Goal: Information Seeking & Learning: Learn about a topic

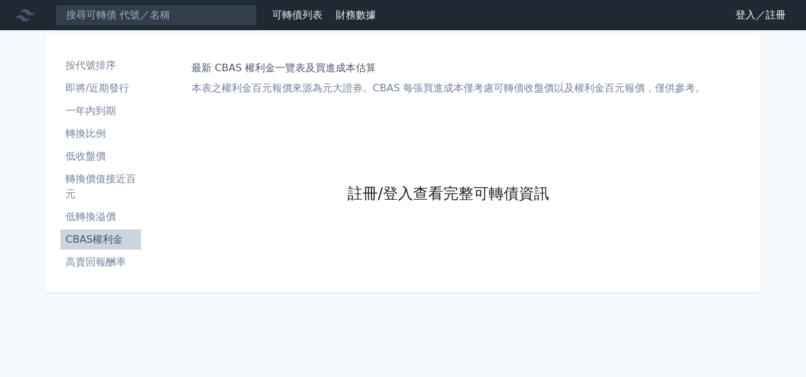
click at [507, 200] on link "註冊/登入查看完整可轉債資訊" at bounding box center [448, 194] width 201 height 20
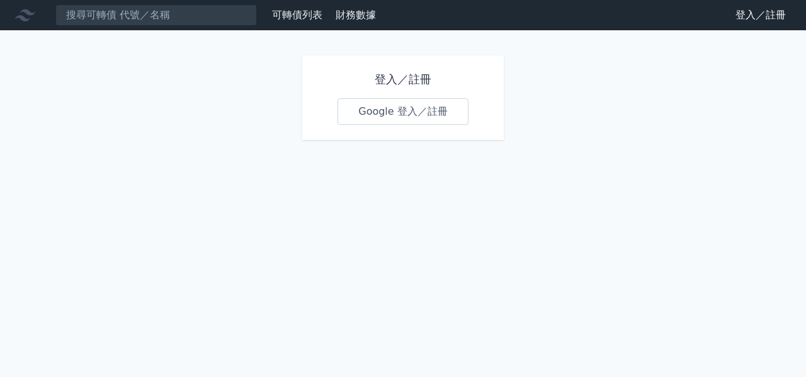
click at [416, 117] on link "Google 登入／註冊" at bounding box center [402, 111] width 131 height 26
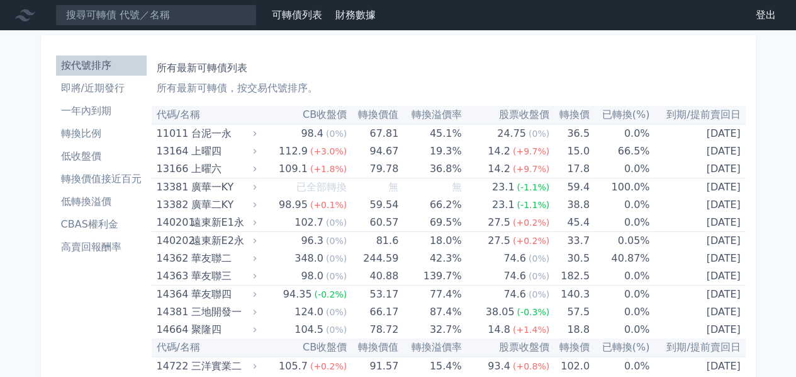
click at [108, 227] on li "CBAS權利金" at bounding box center [101, 224] width 91 height 15
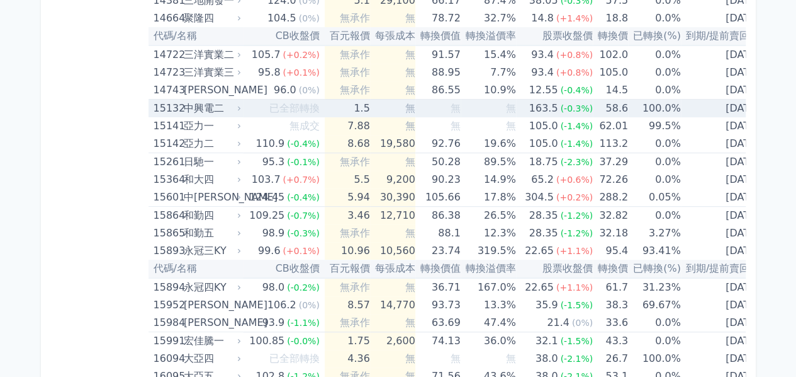
scroll to position [315, 0]
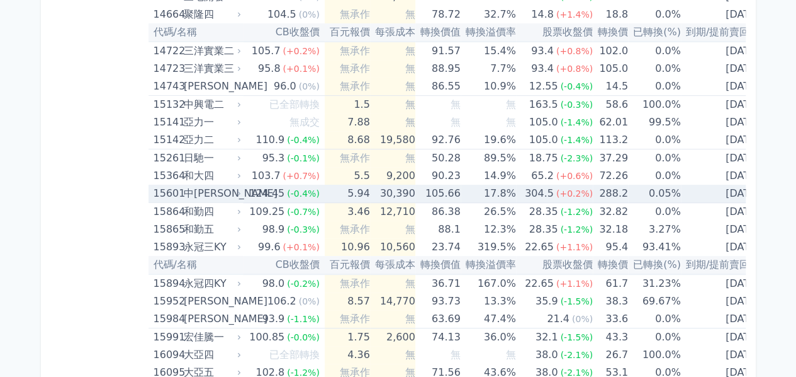
click at [241, 192] on icon at bounding box center [239, 194] width 8 height 8
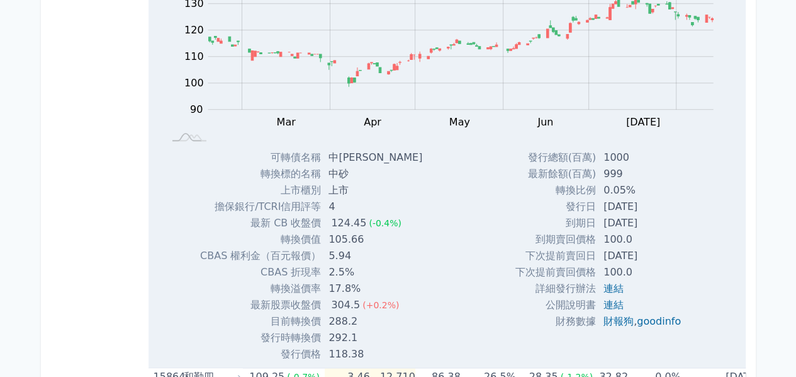
scroll to position [567, 0]
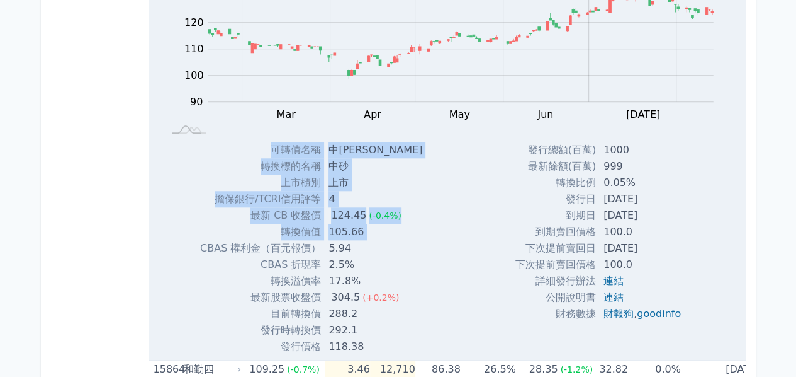
drag, startPoint x: 205, startPoint y: 247, endPoint x: 417, endPoint y: 259, distance: 211.8
click at [417, 259] on div "可轉債名稱 中砂一 轉換標的名稱 中砂 上市櫃別 上市 擔保銀行/TCRI信用評等 4 最新 CB 收盤價 124.45 (-0.4%) 轉換價值 105.66" at bounding box center [306, 248] width 242 height 213
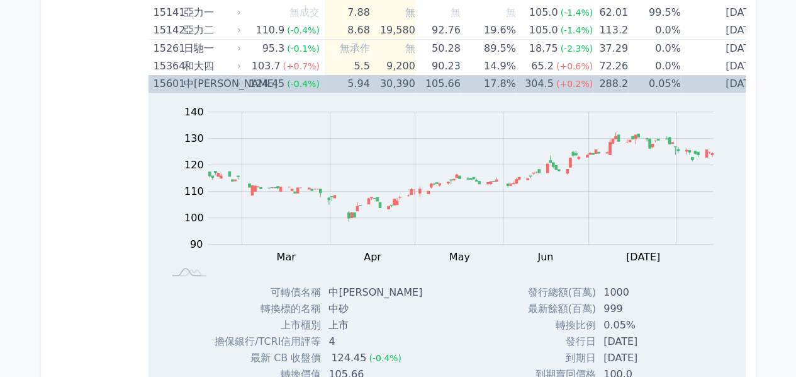
scroll to position [378, 0]
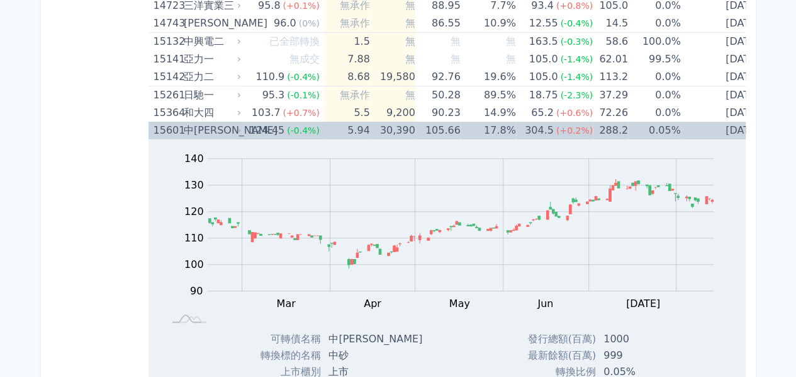
click at [242, 128] on icon at bounding box center [239, 131] width 8 height 8
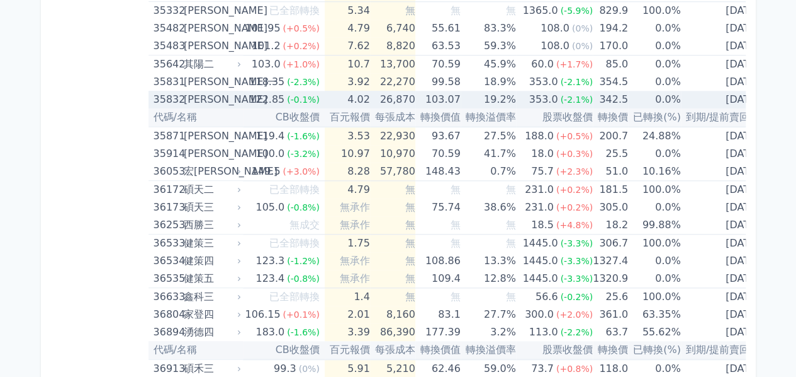
scroll to position [3022, 0]
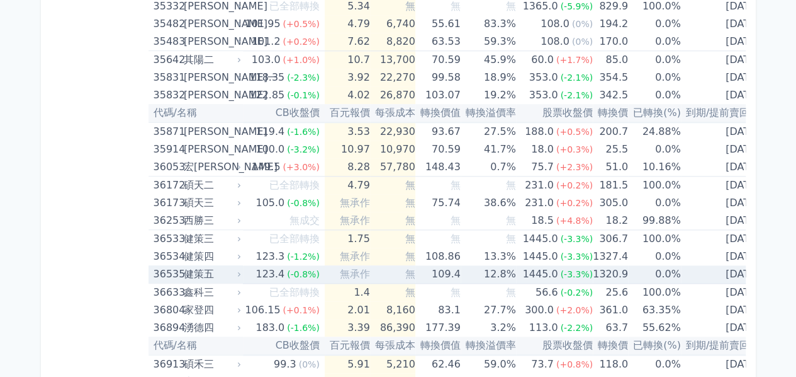
click at [239, 270] on icon at bounding box center [239, 274] width 8 height 8
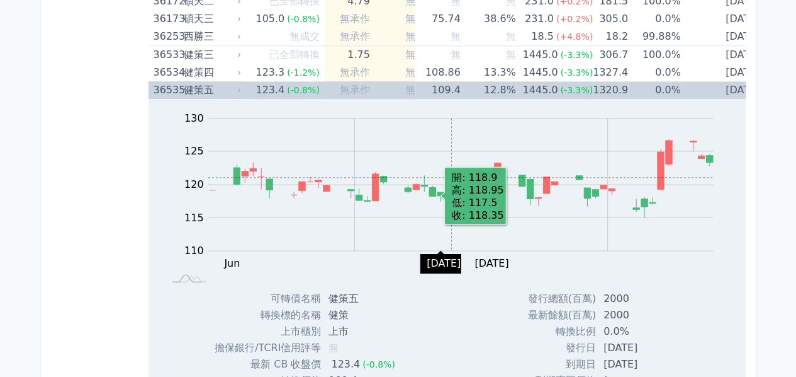
scroll to position [3337, 0]
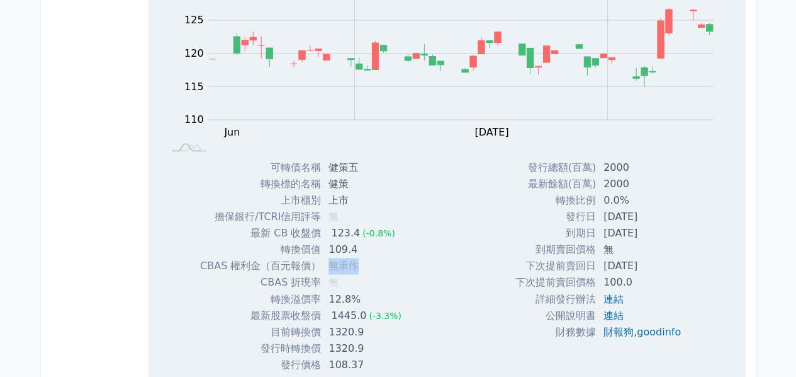
drag, startPoint x: 332, startPoint y: 256, endPoint x: 407, endPoint y: 264, distance: 74.7
click at [407, 264] on div "可轉債名稱 健策五 轉換標的名稱 健策 上市櫃別 上市 擔保銀行/TCRI信用評等 無 最新 CB 收盤價 123.4 (-0.8%) 轉換價值 109.4" at bounding box center [306, 265] width 242 height 213
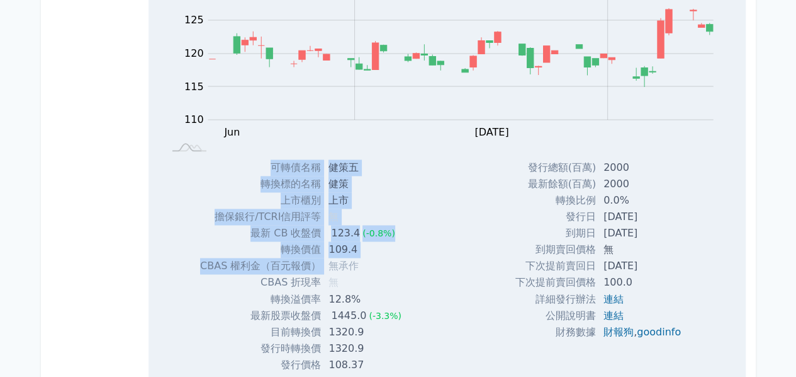
click at [407, 264] on div "可轉債名稱 健策五 轉換標的名稱 健策 上市櫃別 上市 擔保銀行/TCRI信用評等 無 最新 CB 收盤價 123.4 (-0.8%) 轉換價值 109.4" at bounding box center [306, 265] width 242 height 213
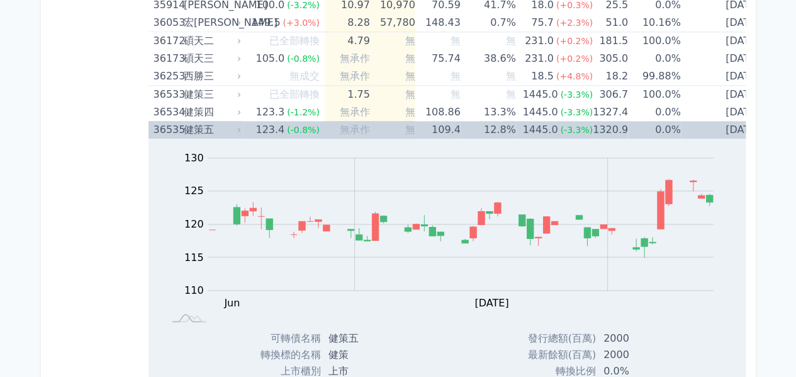
scroll to position [3148, 0]
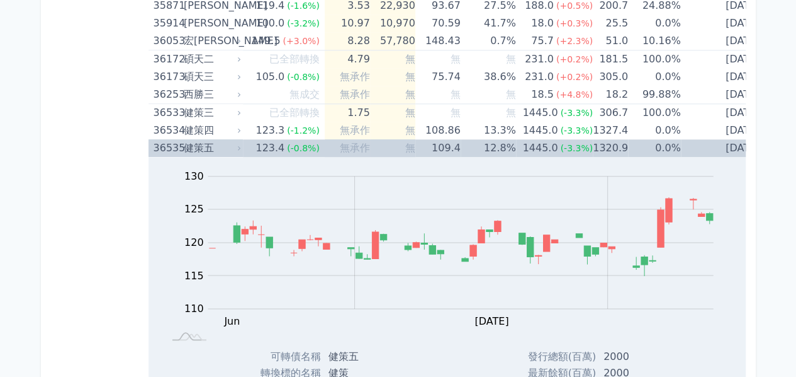
click at [243, 144] on icon at bounding box center [239, 148] width 8 height 8
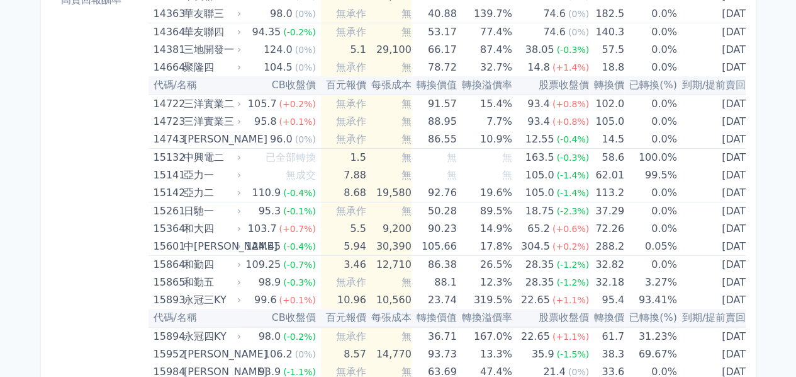
scroll to position [266, 0]
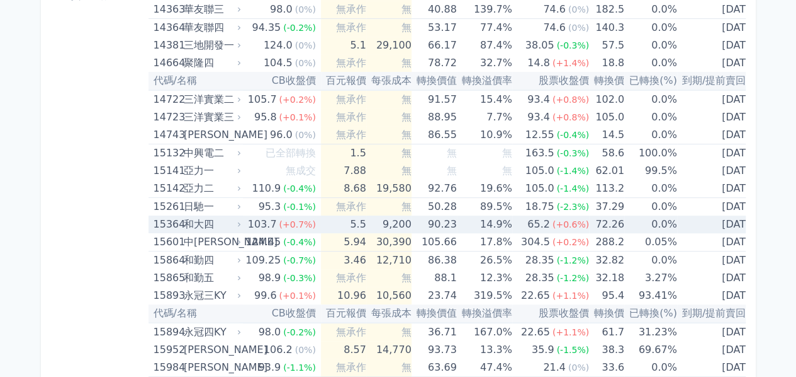
click at [241, 221] on icon at bounding box center [239, 224] width 8 height 8
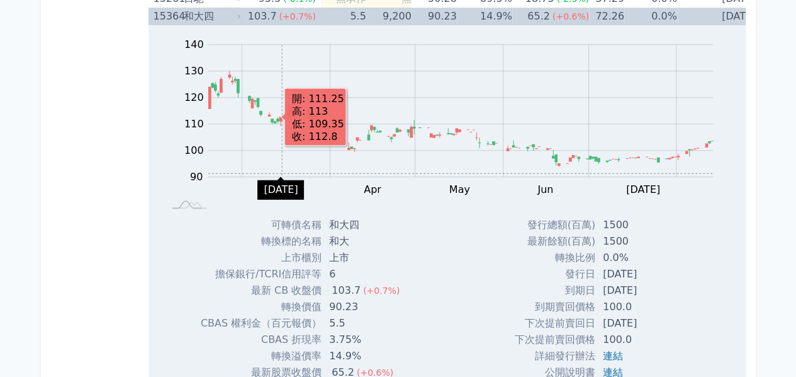
scroll to position [581, 0]
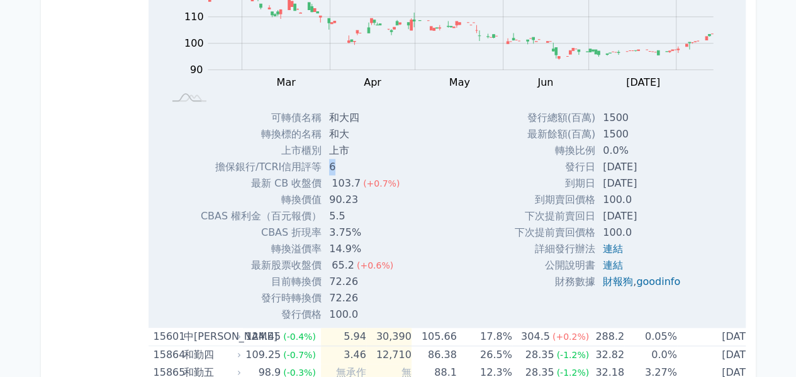
click at [334, 168] on td "6" at bounding box center [366, 167] width 88 height 16
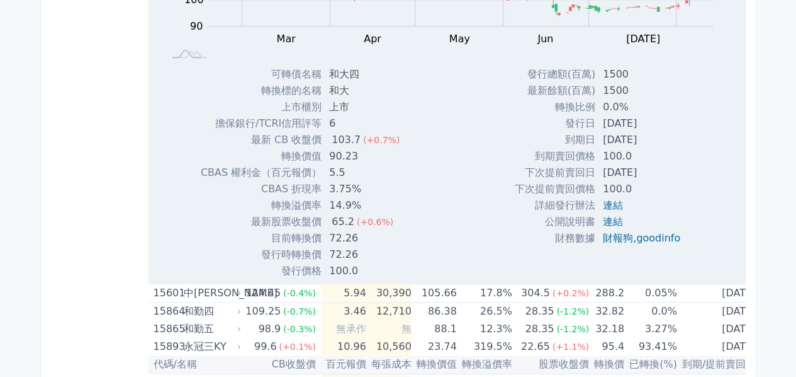
scroll to position [644, 0]
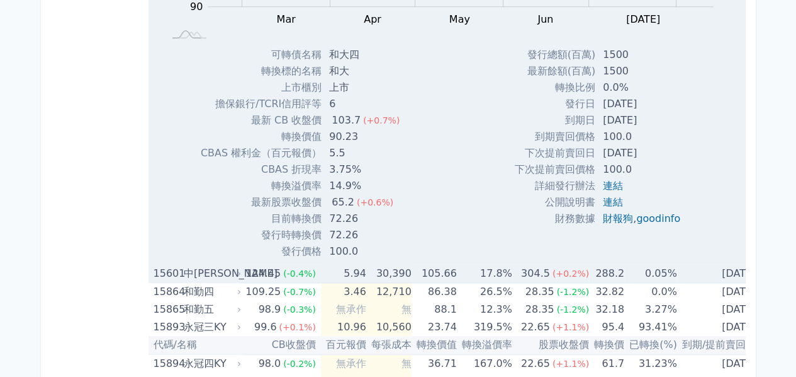
click at [241, 272] on icon at bounding box center [239, 273] width 8 height 8
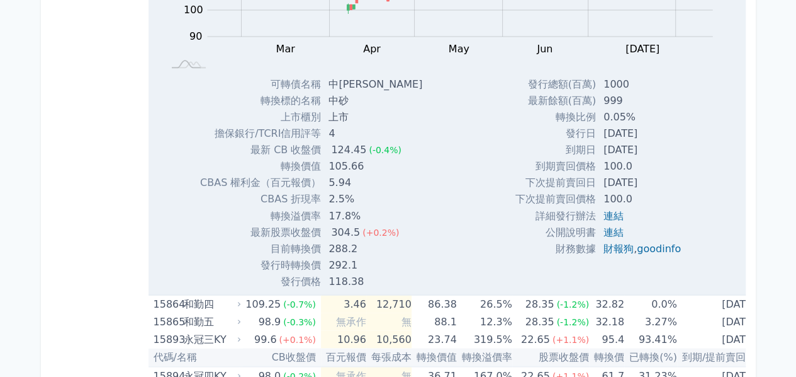
scroll to position [1022, 0]
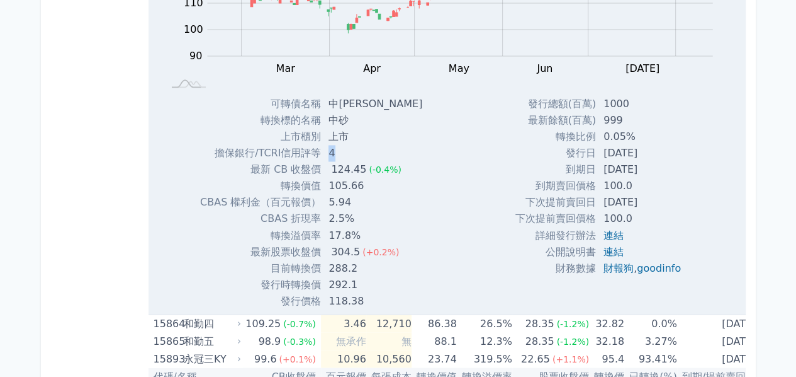
drag, startPoint x: 339, startPoint y: 152, endPoint x: 329, endPoint y: 150, distance: 10.9
click at [329, 150] on td "4" at bounding box center [376, 153] width 111 height 16
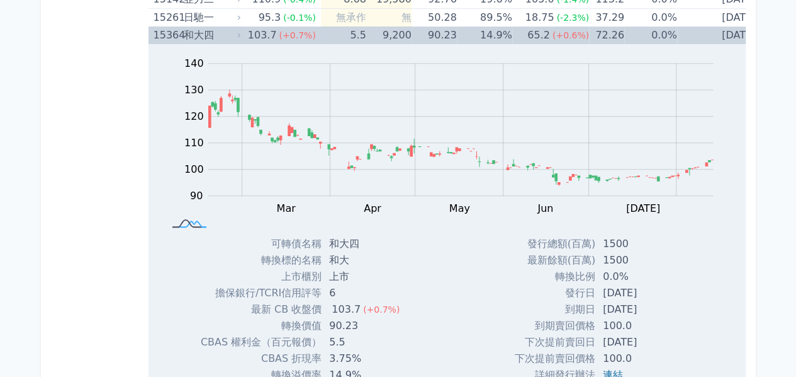
scroll to position [707, 0]
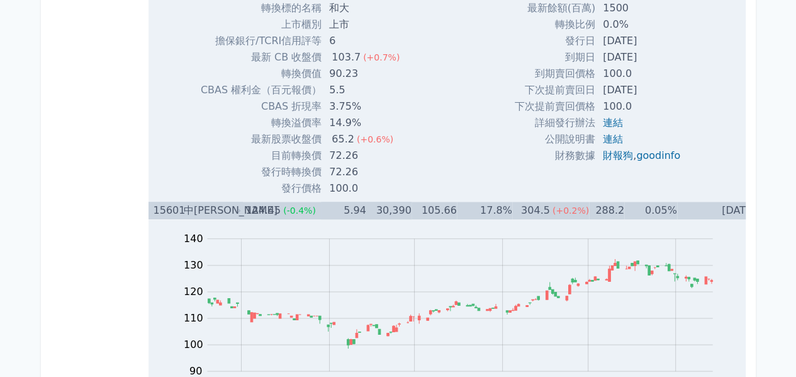
click at [241, 212] on icon at bounding box center [239, 211] width 8 height 8
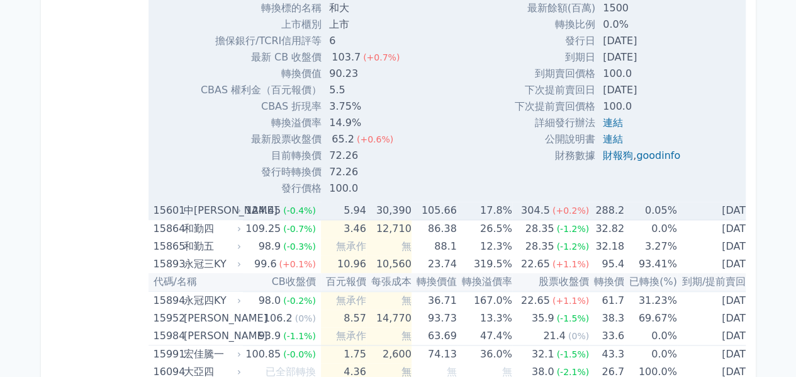
click at [239, 207] on icon at bounding box center [239, 211] width 8 height 8
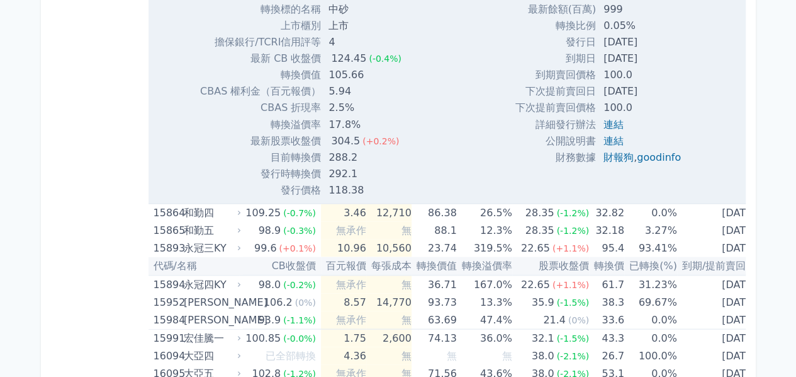
scroll to position [1148, 0]
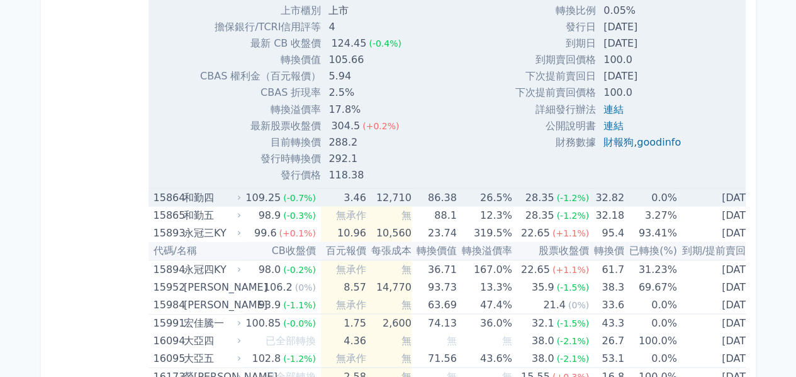
click at [239, 195] on icon at bounding box center [239, 197] width 8 height 8
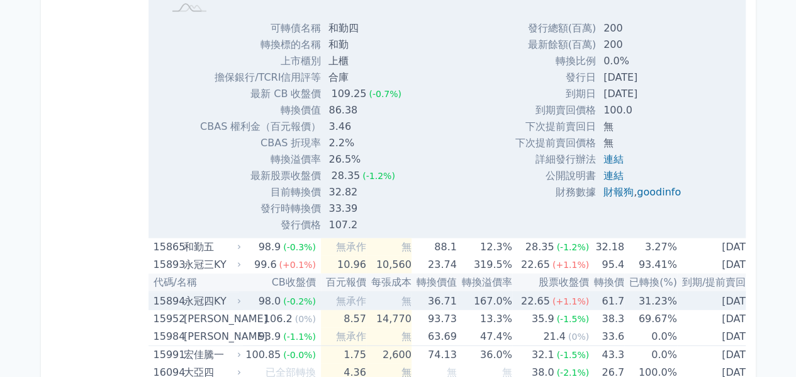
scroll to position [1463, 0]
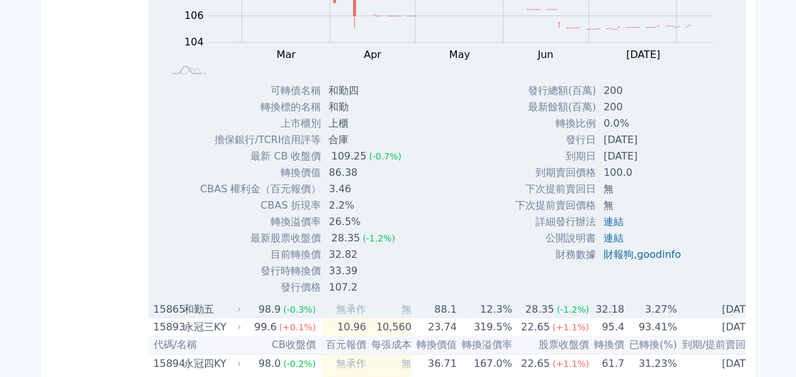
click at [238, 305] on icon at bounding box center [239, 309] width 8 height 8
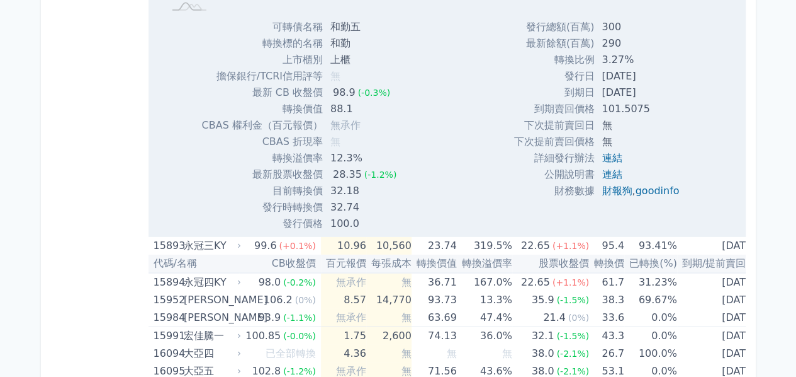
scroll to position [1966, 0]
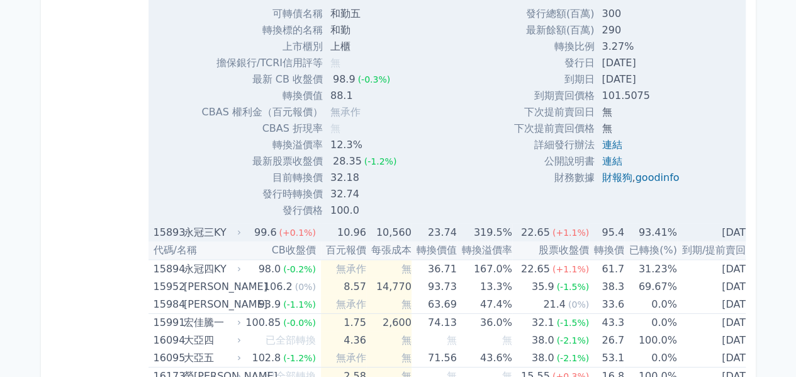
click at [242, 229] on icon at bounding box center [239, 233] width 8 height 8
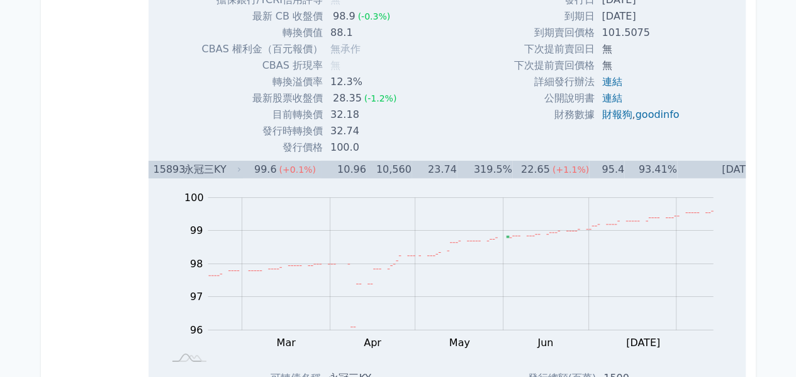
scroll to position [2281, 0]
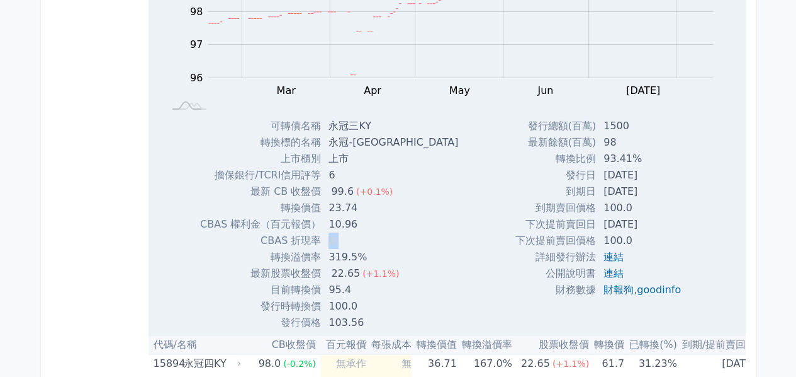
drag, startPoint x: 343, startPoint y: 235, endPoint x: 336, endPoint y: 238, distance: 7.6
click at [336, 238] on td "無" at bounding box center [394, 240] width 147 height 16
click at [336, 238] on span "無" at bounding box center [334, 240] width 10 height 12
drag, startPoint x: 359, startPoint y: 220, endPoint x: 327, endPoint y: 219, distance: 31.5
click at [328, 219] on td "10.96" at bounding box center [394, 224] width 147 height 16
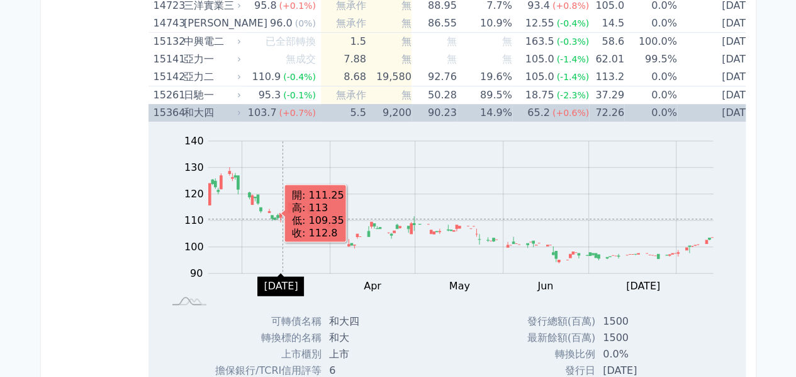
scroll to position [630, 0]
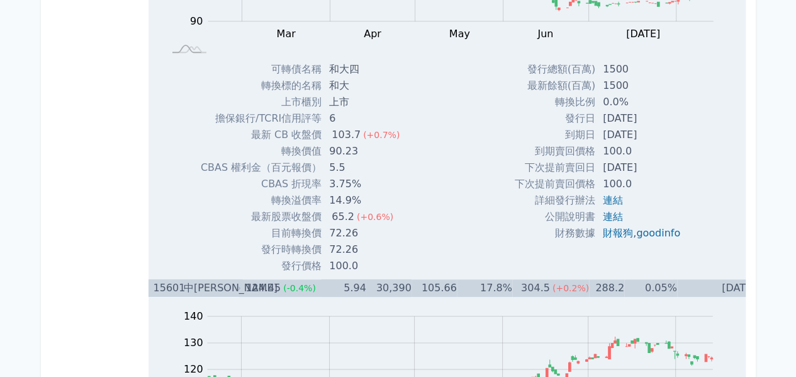
click at [243, 288] on icon at bounding box center [239, 288] width 8 height 8
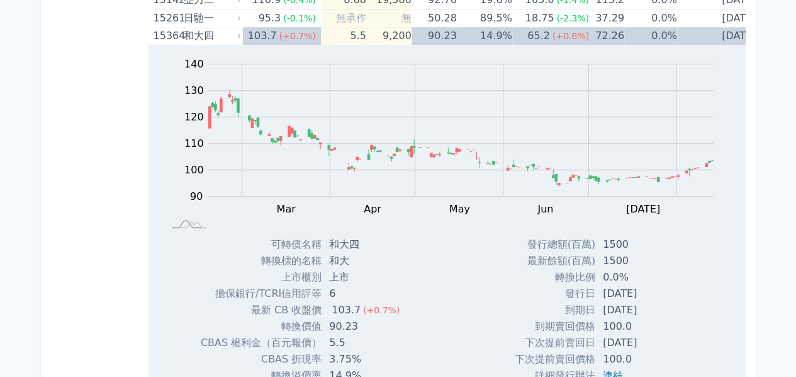
scroll to position [441, 0]
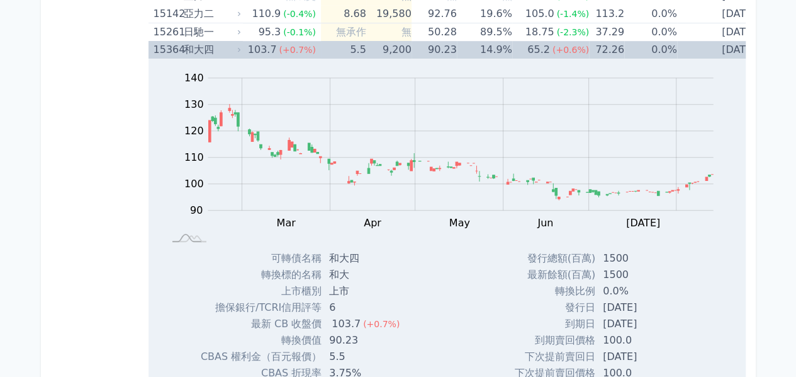
click at [239, 50] on icon at bounding box center [239, 50] width 8 height 8
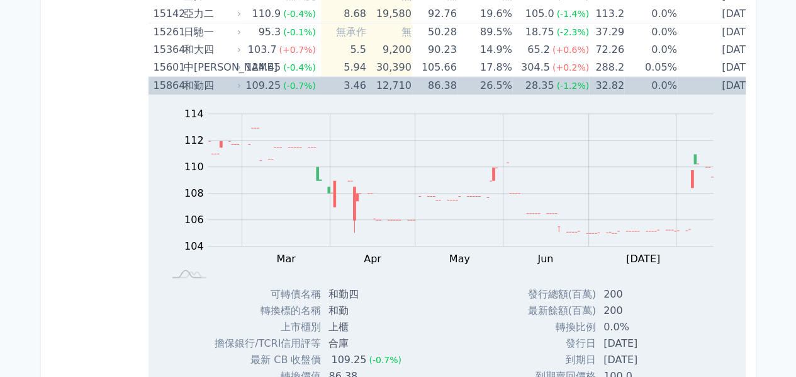
click at [240, 84] on icon at bounding box center [239, 86] width 8 height 8
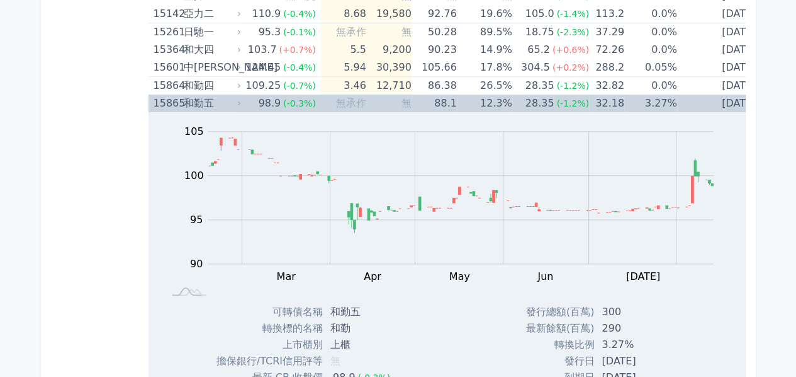
click at [242, 105] on icon at bounding box center [239, 103] width 8 height 8
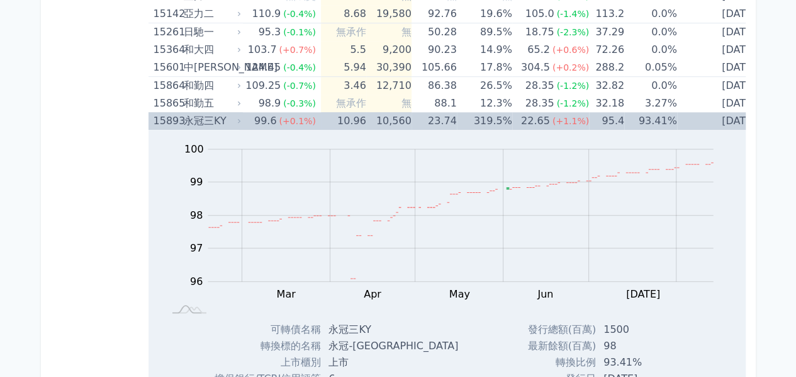
click at [241, 119] on icon at bounding box center [239, 121] width 3 height 4
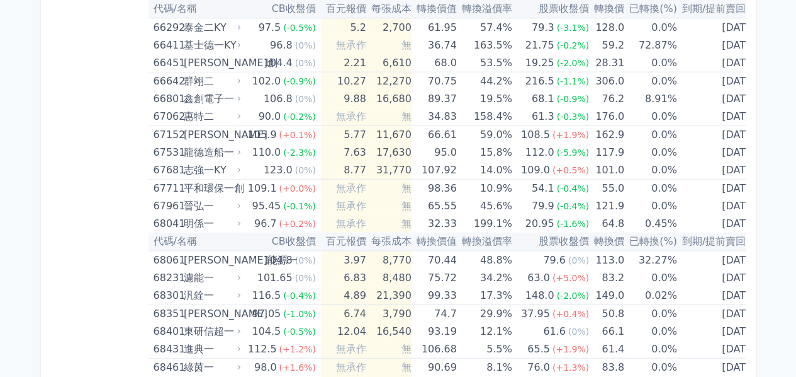
scroll to position [6149, 0]
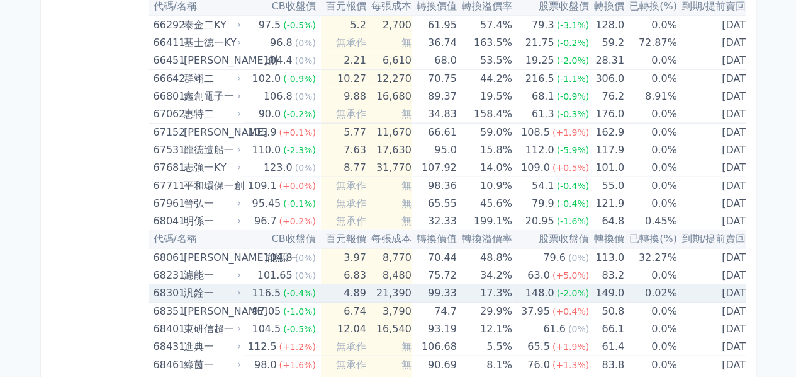
click at [243, 289] on icon at bounding box center [239, 293] width 8 height 8
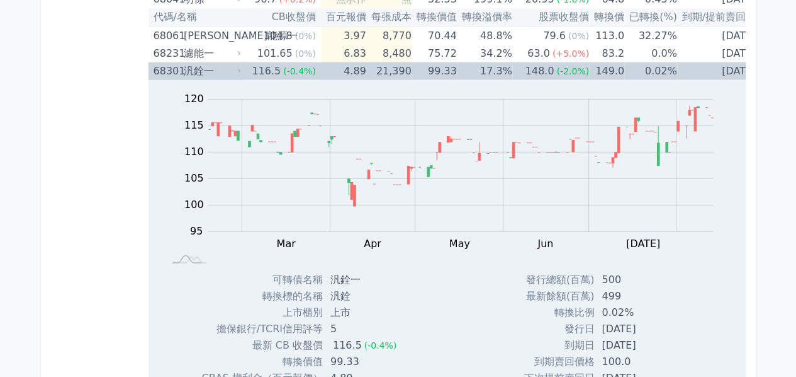
scroll to position [6275, 0]
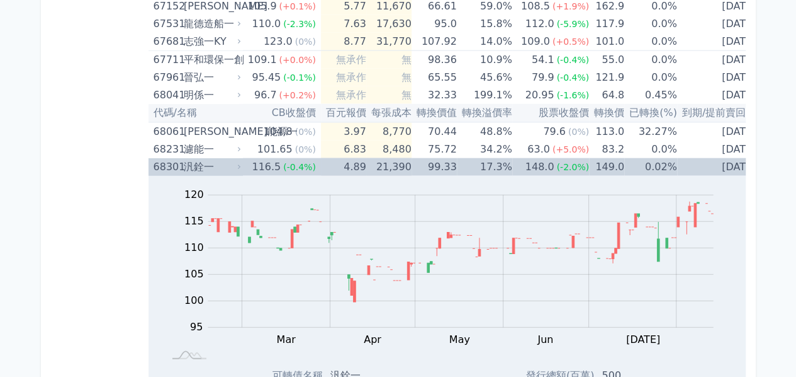
click at [241, 165] on icon at bounding box center [239, 167] width 3 height 4
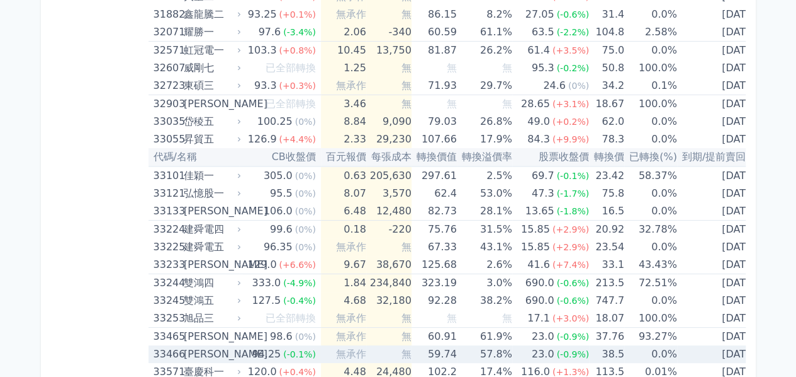
scroll to position [2240, 0]
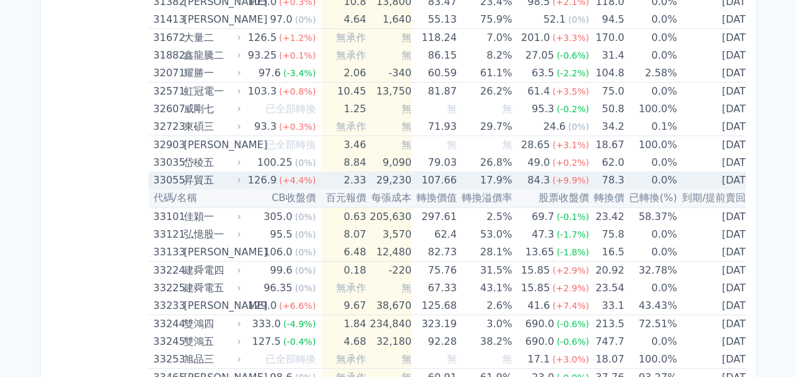
click at [242, 176] on icon at bounding box center [239, 180] width 8 height 8
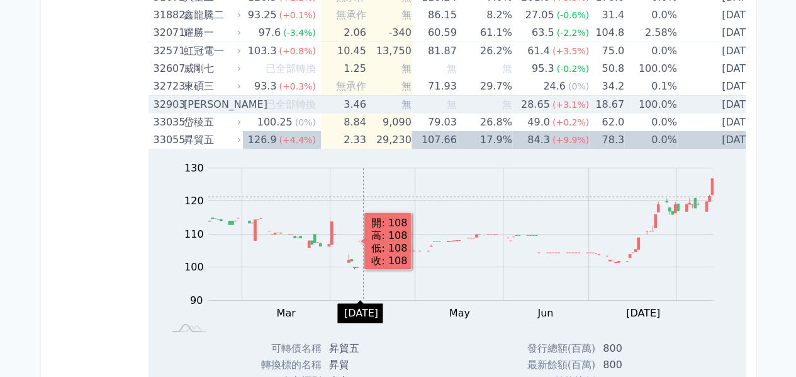
scroll to position [2177, 0]
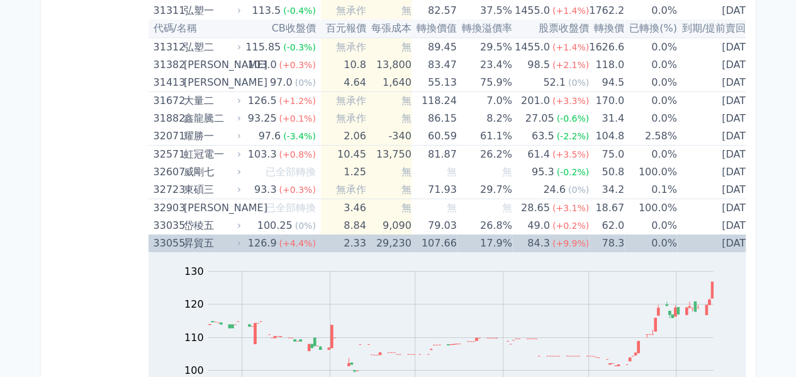
click at [241, 241] on icon at bounding box center [239, 243] width 3 height 4
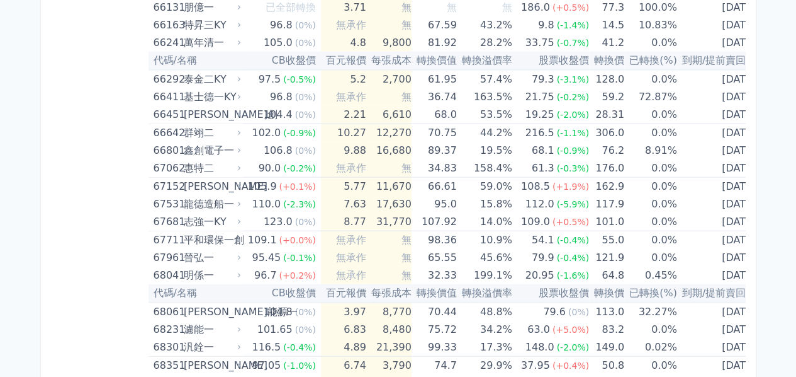
scroll to position [6207, 0]
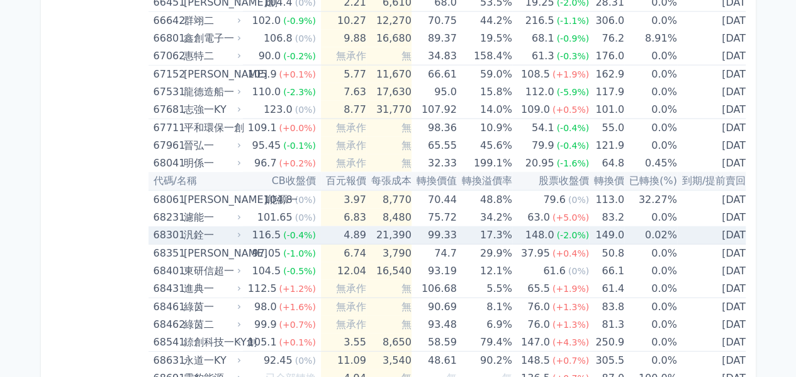
click at [238, 231] on icon at bounding box center [239, 235] width 8 height 8
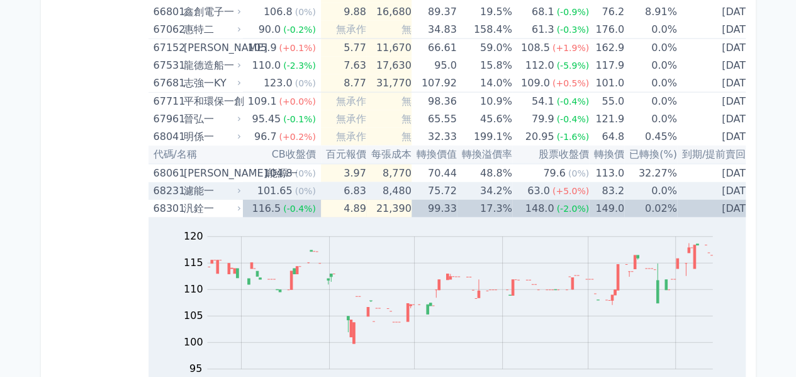
scroll to position [6270, 0]
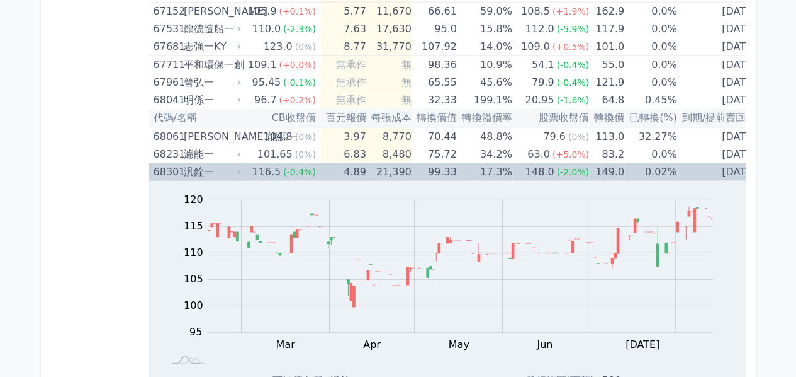
click at [238, 168] on icon at bounding box center [239, 172] width 8 height 8
